Goal: Task Accomplishment & Management: Use online tool/utility

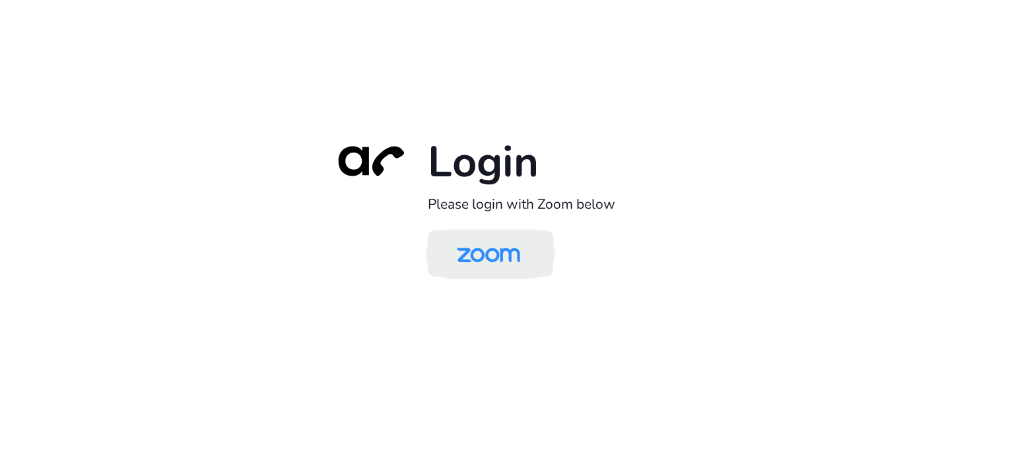
click at [524, 257] on img at bounding box center [488, 254] width 91 height 43
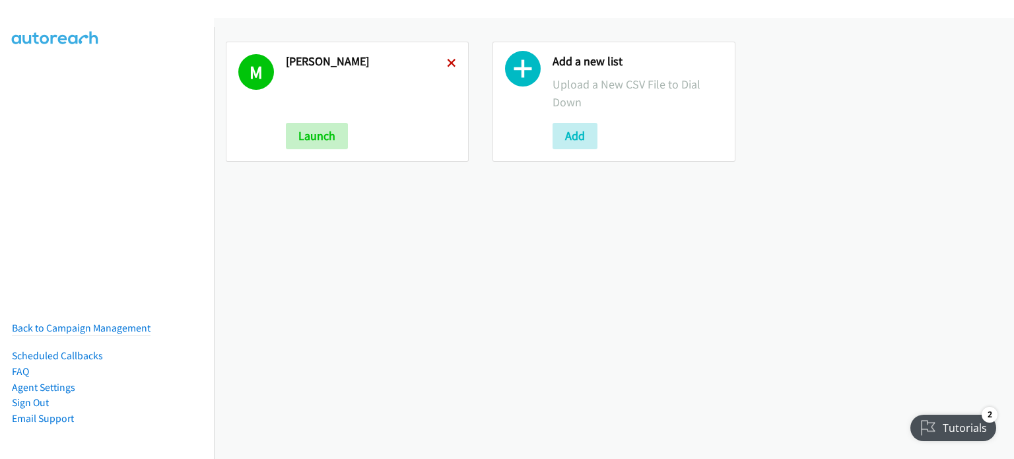
click at [449, 59] on icon at bounding box center [451, 63] width 9 height 9
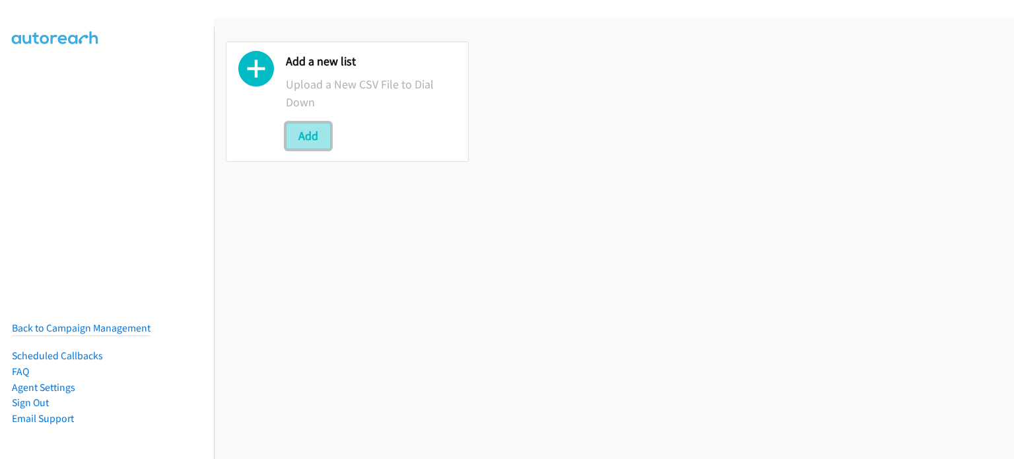
click at [306, 139] on button "Add" at bounding box center [308, 136] width 45 height 26
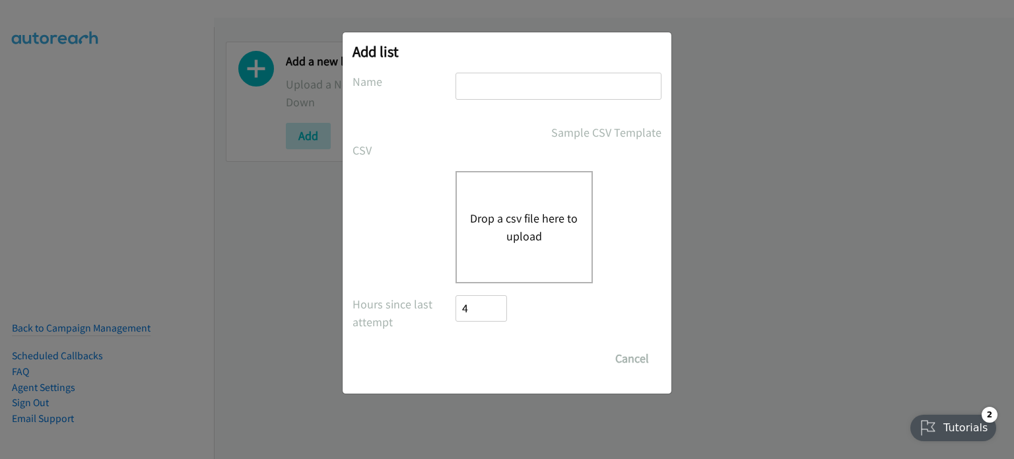
click at [547, 81] on input "text" at bounding box center [558, 86] width 206 height 27
type input "mary"
click at [532, 229] on button "Drop a csv file here to upload" at bounding box center [524, 227] width 108 height 36
click at [343, 207] on div "Add list No phone fields were returned for that Report or List View Please uplo…" at bounding box center [507, 212] width 329 height 361
click at [518, 238] on button "Drop a csv file here to upload" at bounding box center [524, 227] width 108 height 36
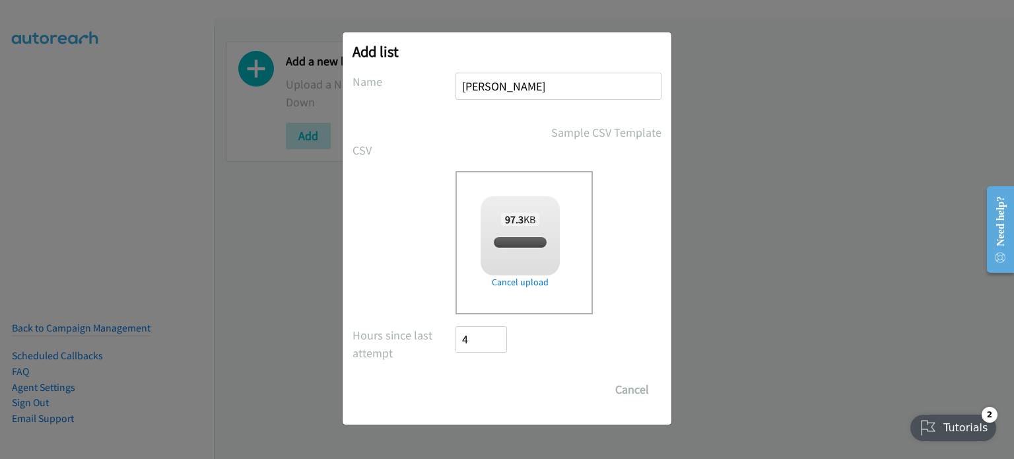
checkbox input "true"
click at [503, 398] on input "Save List" at bounding box center [489, 389] width 69 height 26
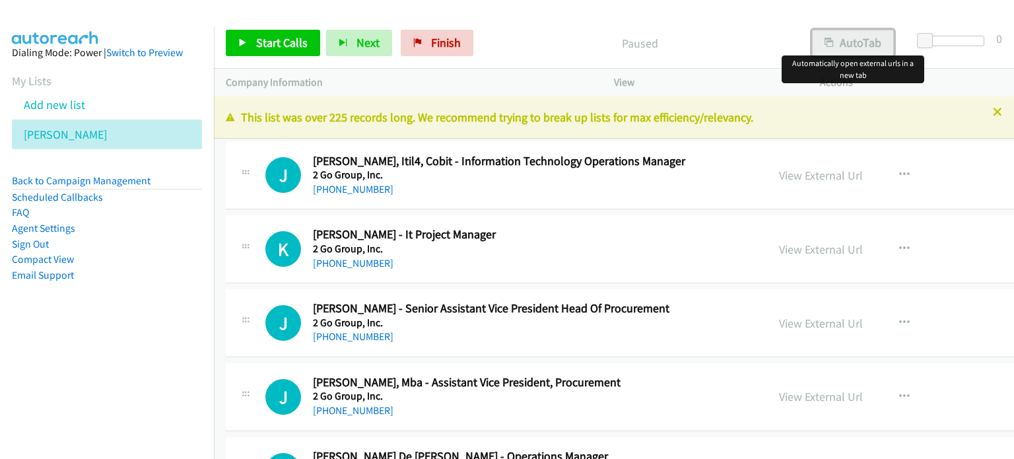
click at [864, 36] on button "AutoTab" at bounding box center [853, 43] width 82 height 26
